Goal: Information Seeking & Learning: Learn about a topic

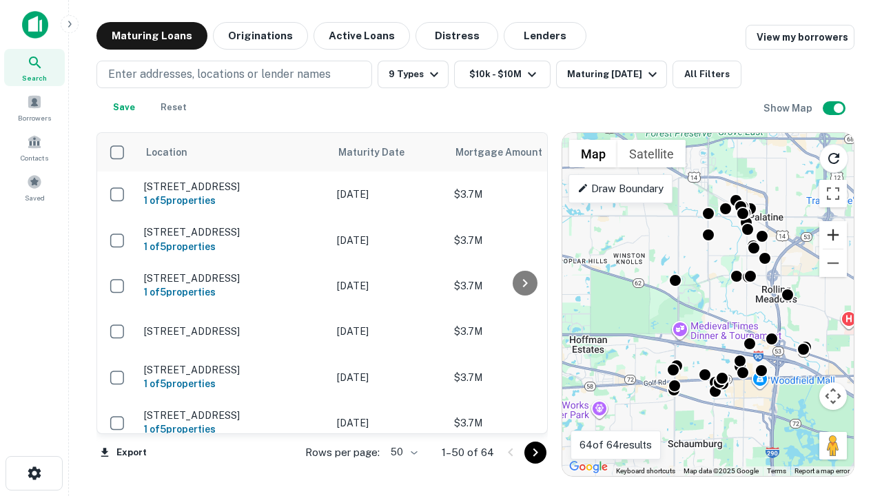
click at [833, 235] on button "Zoom in" at bounding box center [834, 235] width 28 height 28
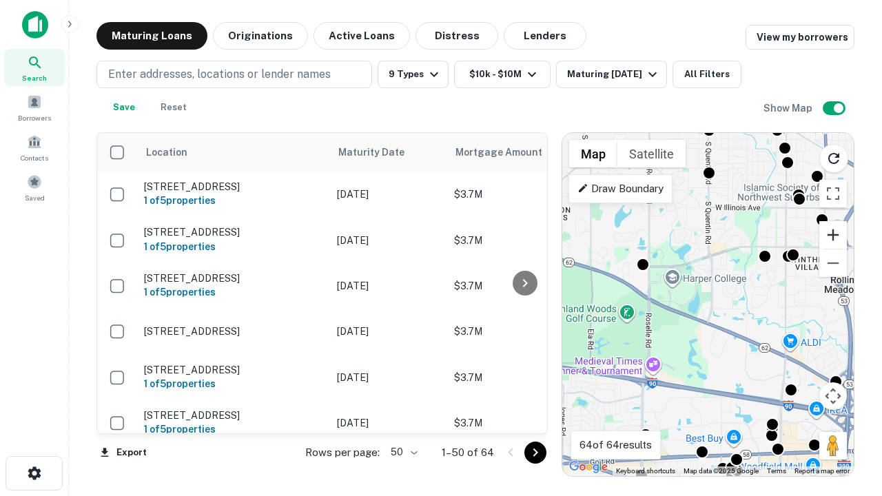
click at [833, 235] on button "Zoom in" at bounding box center [834, 235] width 28 height 28
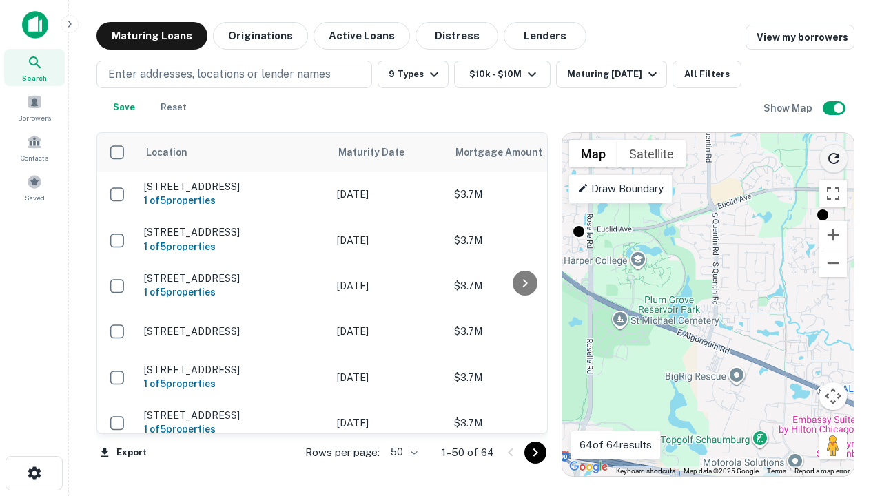
click at [834, 156] on icon "Reload search area" at bounding box center [834, 158] width 17 height 17
